Goal: Check status

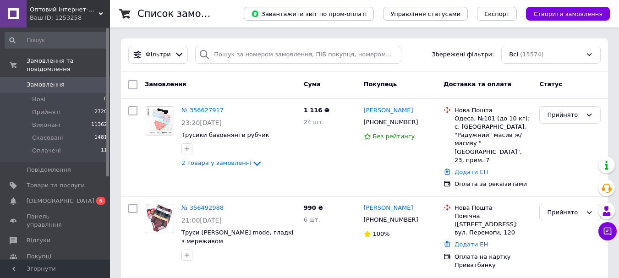
click at [39, 197] on span "[DEMOGRAPHIC_DATA]" at bounding box center [61, 201] width 68 height 8
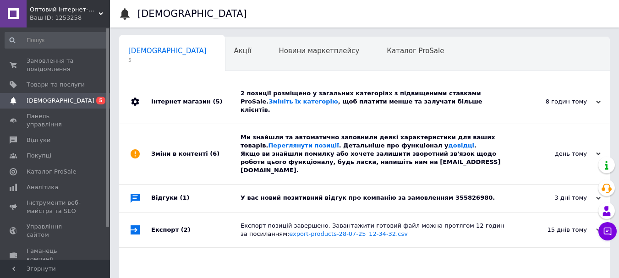
click at [260, 194] on div "У вас новий позитивний відгук про компанію за замовленням 355826980." at bounding box center [374, 198] width 268 height 8
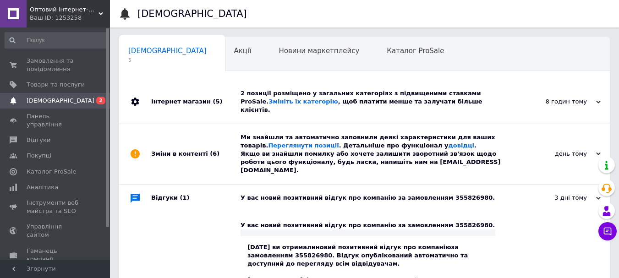
click at [369, 194] on div "У вас новий позитивний відгук про компанію за замовленням 355826980." at bounding box center [374, 198] width 268 height 8
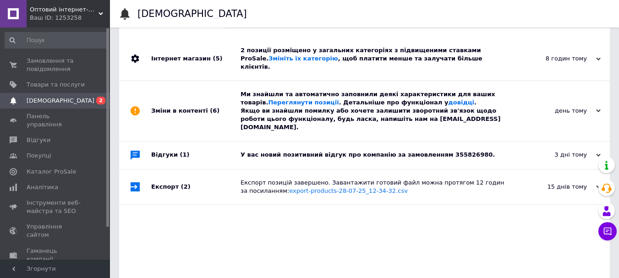
scroll to position [46, 0]
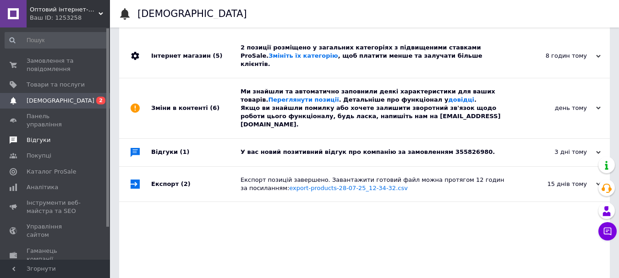
click at [21, 136] on span at bounding box center [13, 140] width 27 height 8
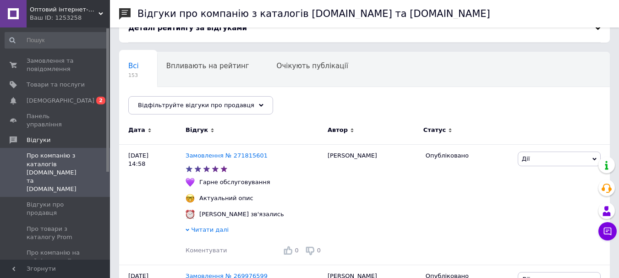
scroll to position [92, 0]
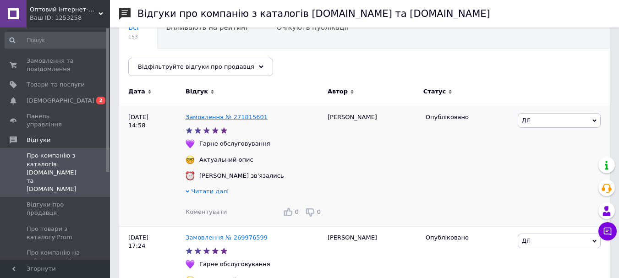
click at [212, 116] on link "Замовлення № 271815601" at bounding box center [226, 117] width 82 height 7
